Goal: Transaction & Acquisition: Book appointment/travel/reservation

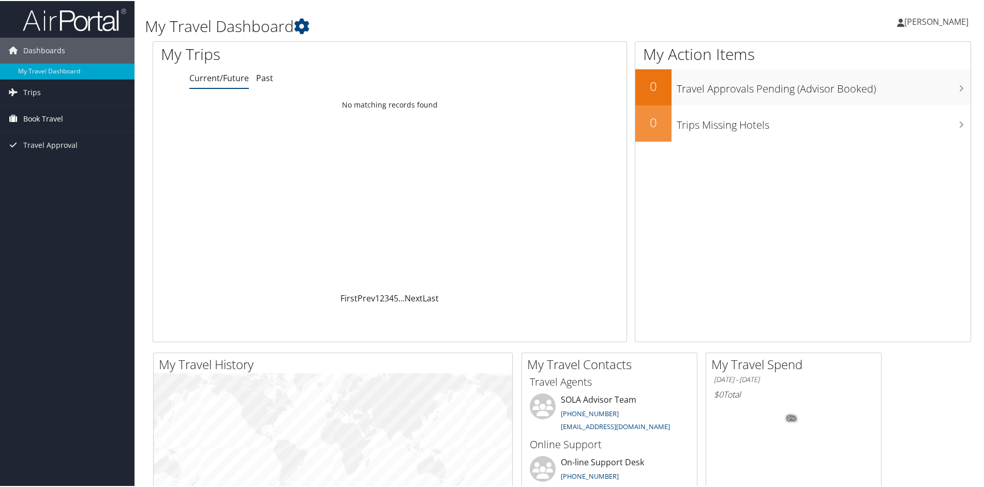
click at [53, 118] on span "Book Travel" at bounding box center [43, 118] width 40 height 26
click at [54, 152] on link "Book/Manage Online Trips" at bounding box center [67, 154] width 135 height 16
